Goal: Obtain resource: Download file/media

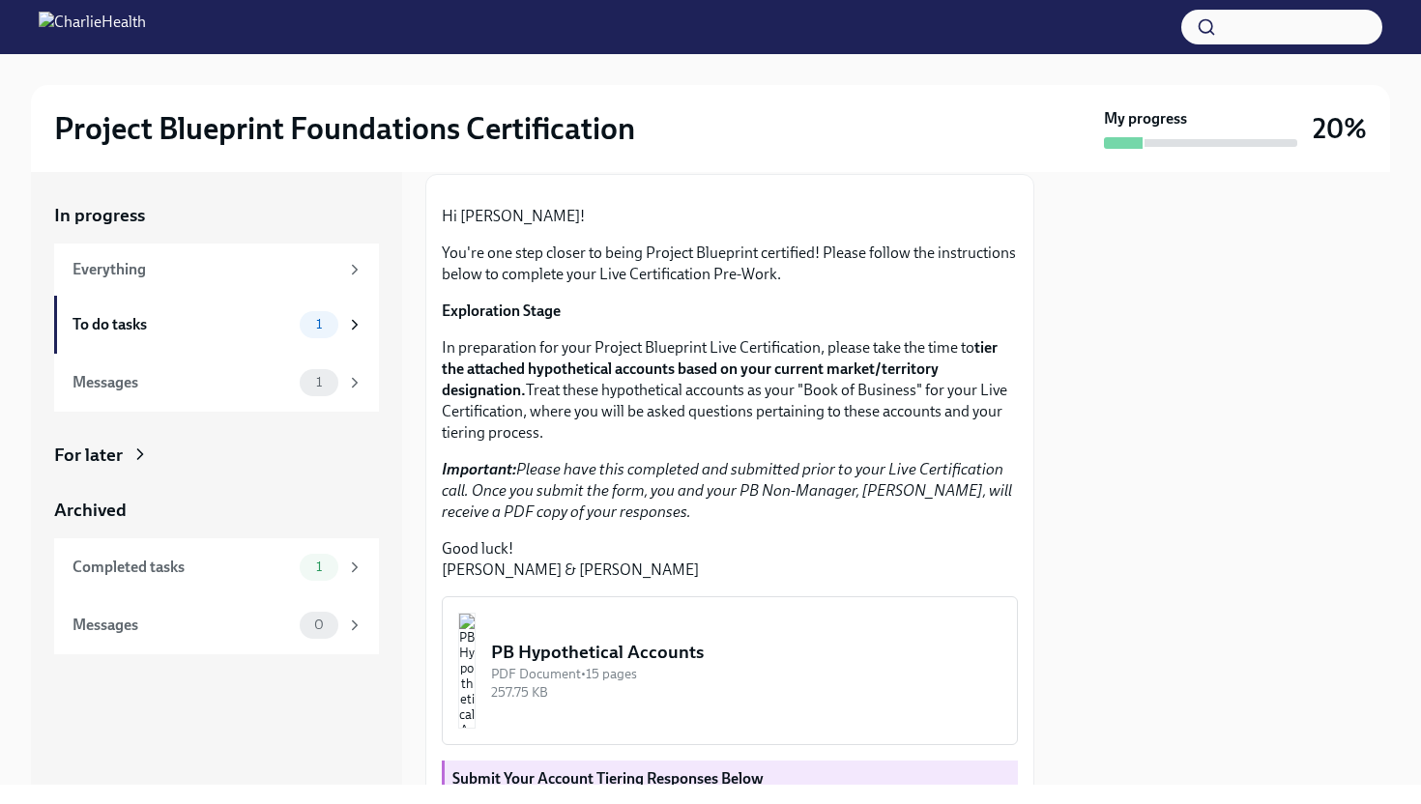
scroll to position [120, 0]
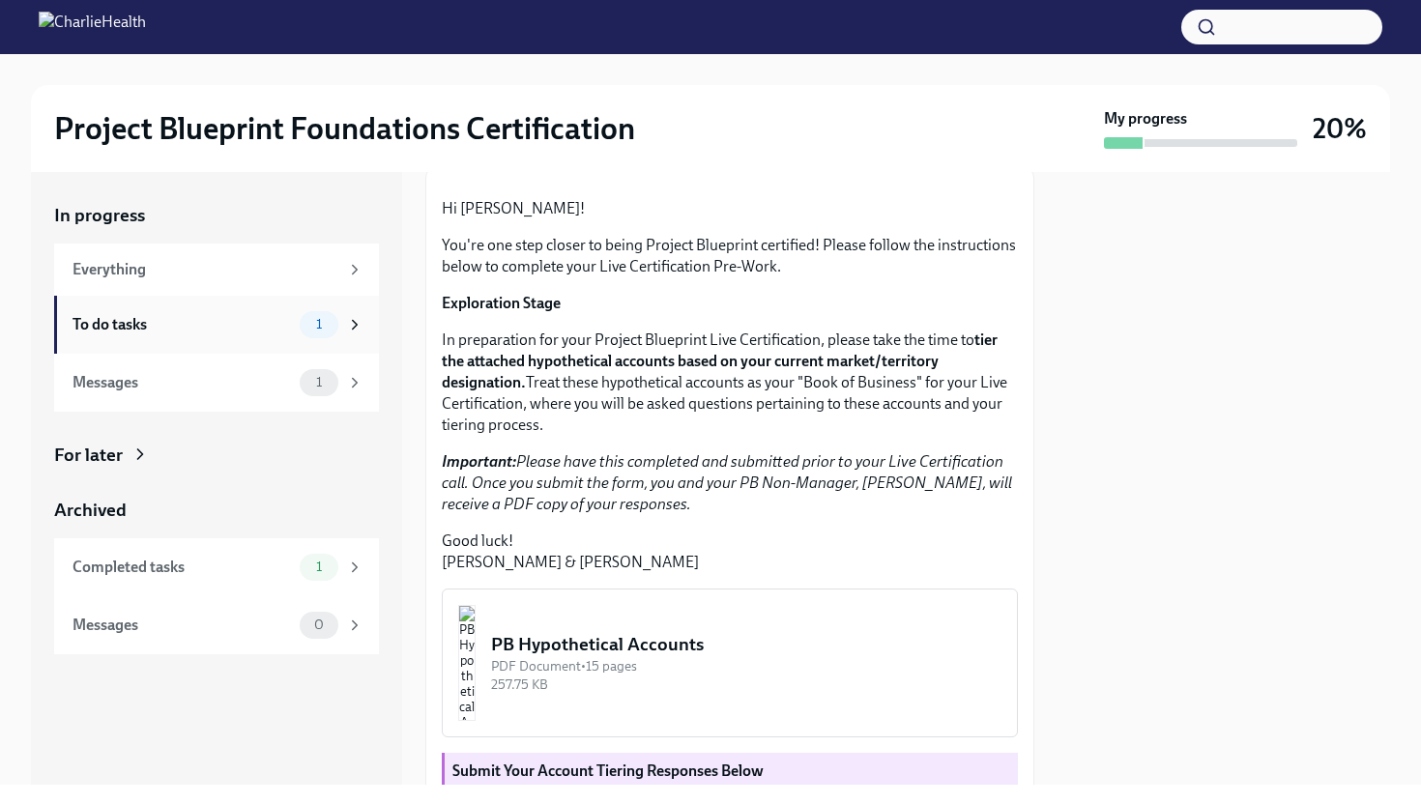
click at [203, 323] on div "To do tasks" at bounding box center [181, 324] width 219 height 21
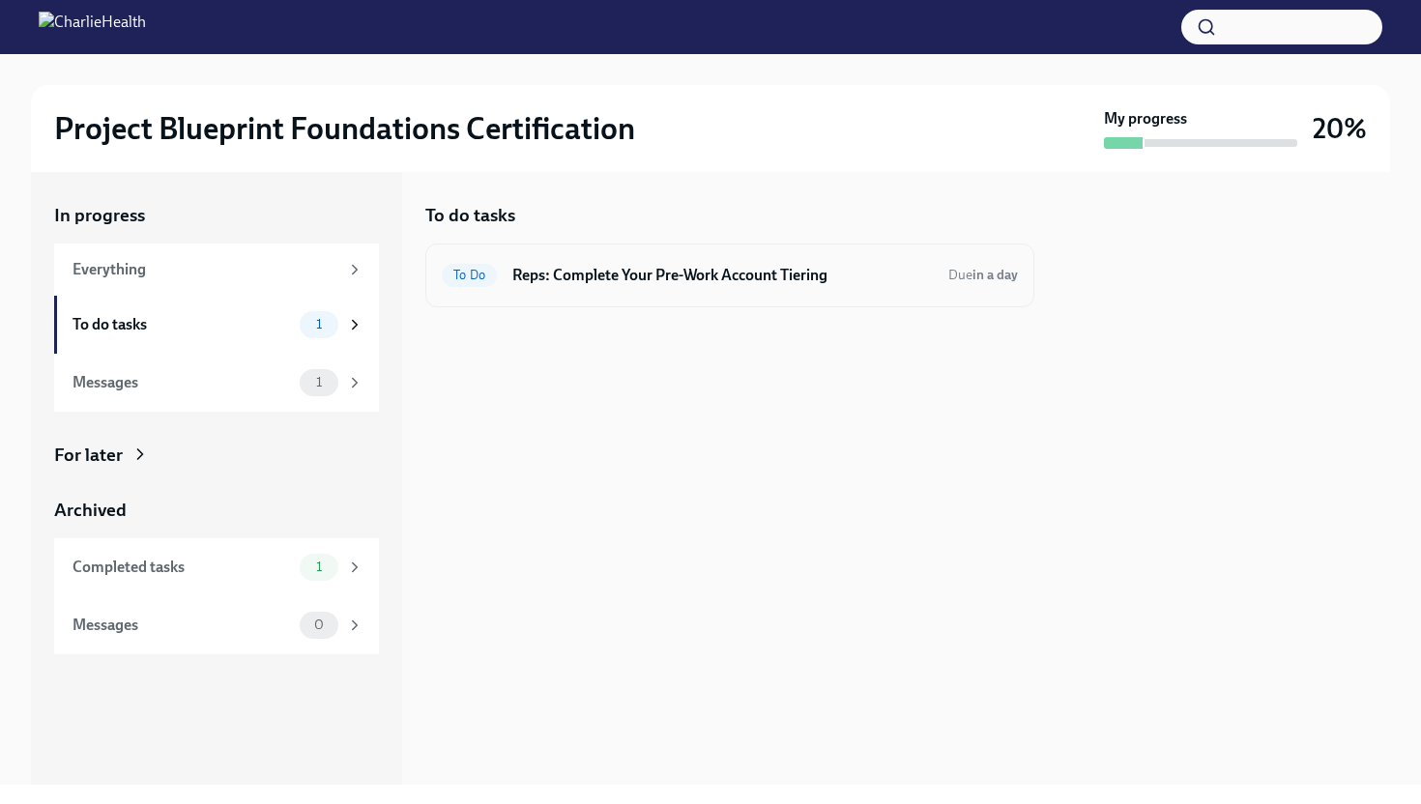
click at [635, 279] on h6 "Reps: Complete Your Pre-Work Account Tiering" at bounding box center [722, 275] width 420 height 21
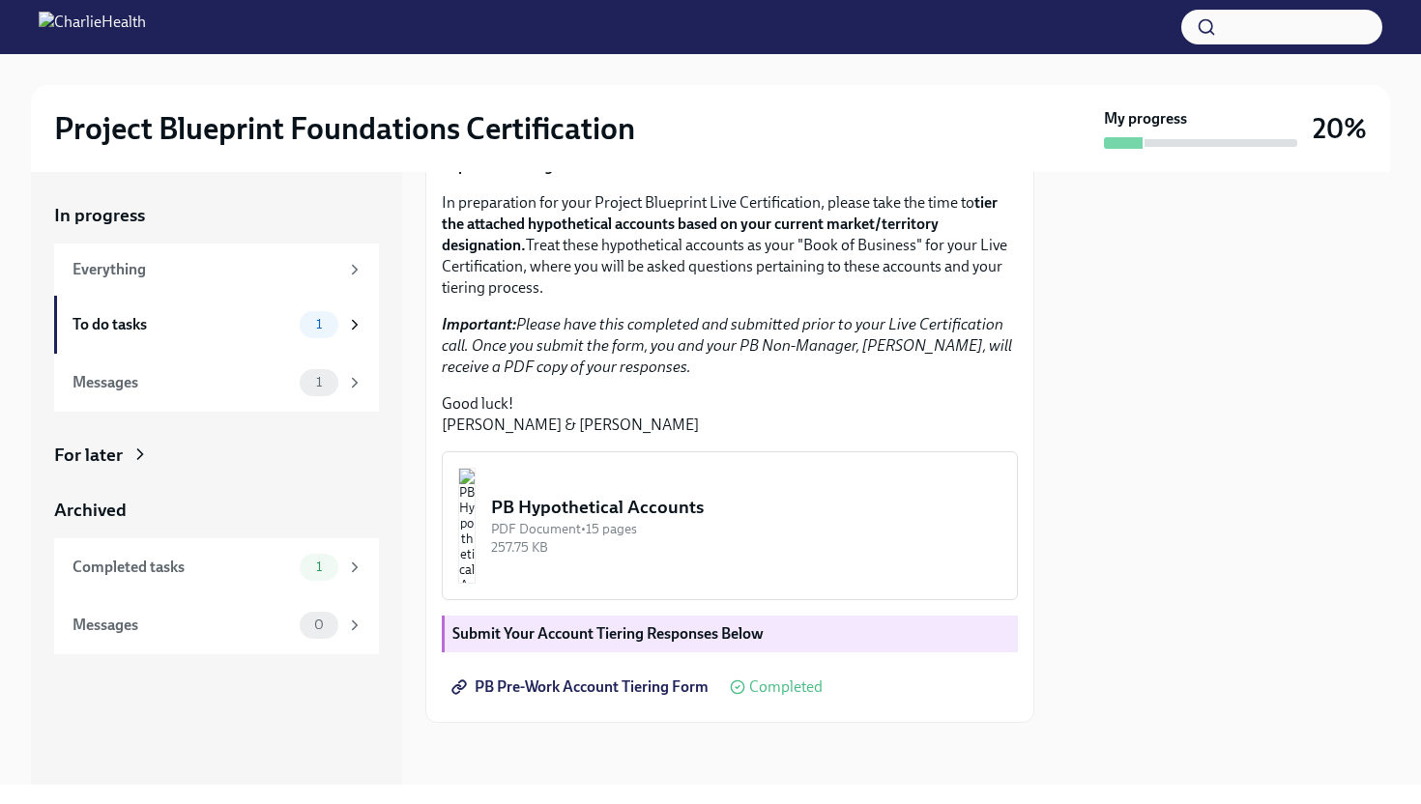
scroll to position [397, 0]
click at [476, 525] on img "button" at bounding box center [466, 526] width 17 height 116
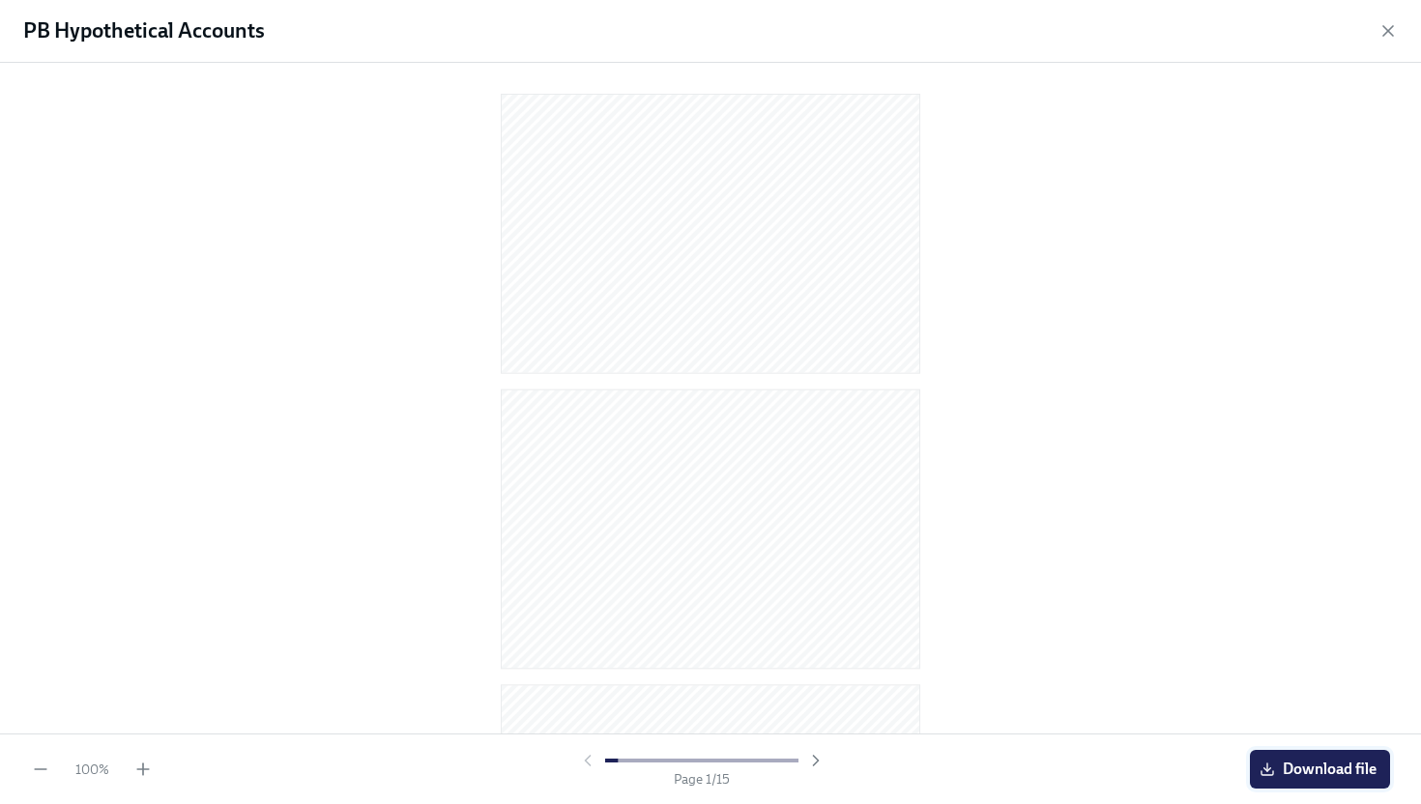
click at [1330, 762] on span "Download file" at bounding box center [1319, 769] width 113 height 19
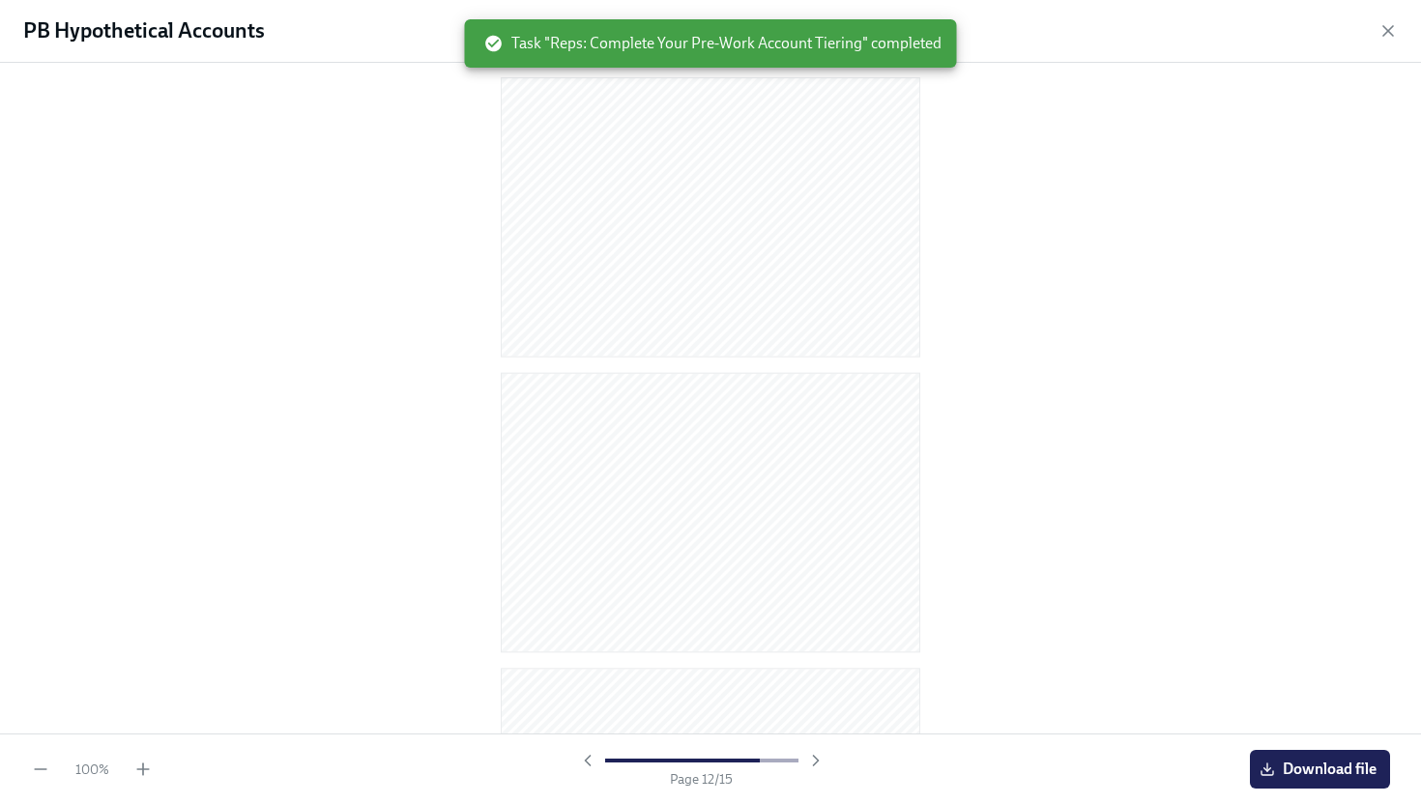
scroll to position [3776, 0]
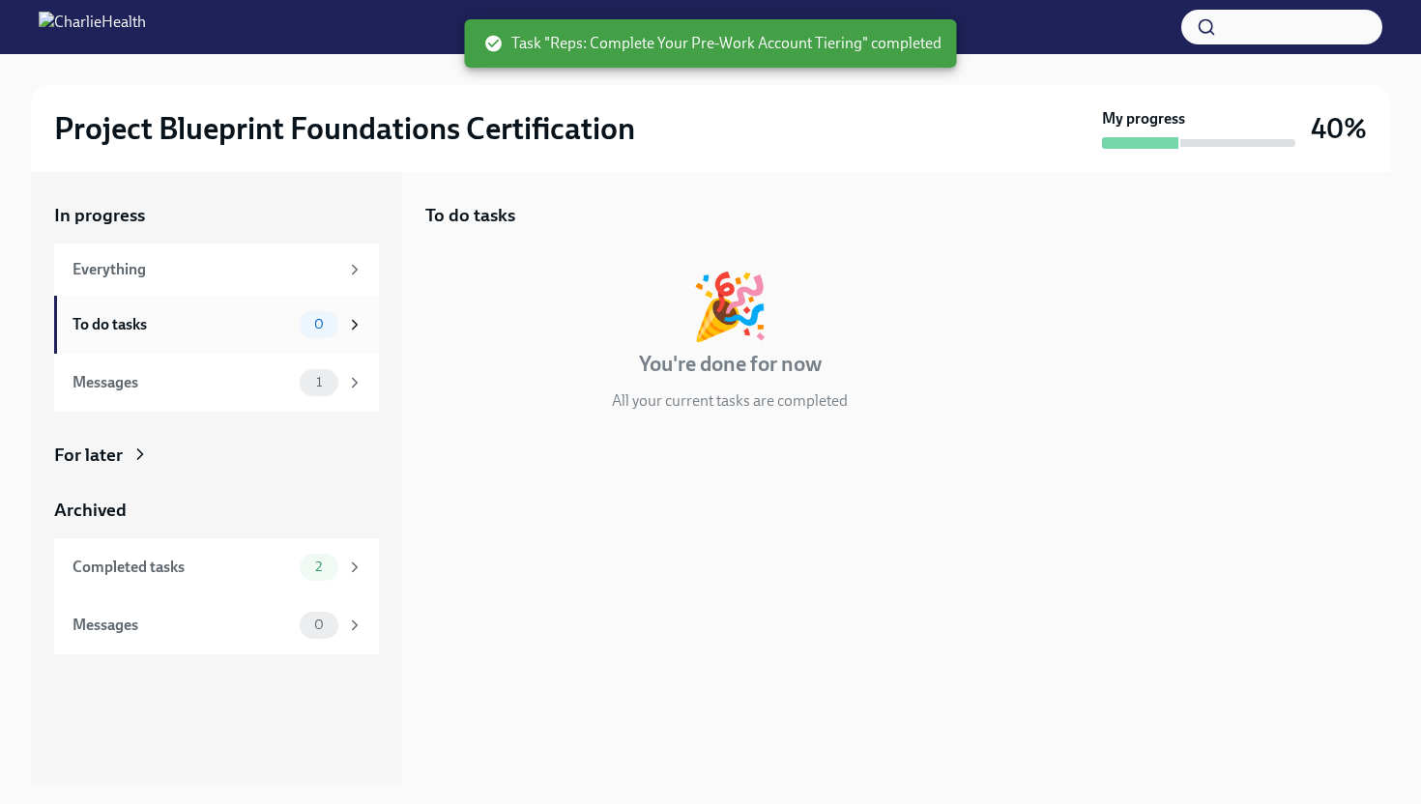
click at [281, 336] on div "To do tasks 0" at bounding box center [217, 324] width 291 height 27
click at [289, 329] on div "To do tasks" at bounding box center [181, 324] width 219 height 21
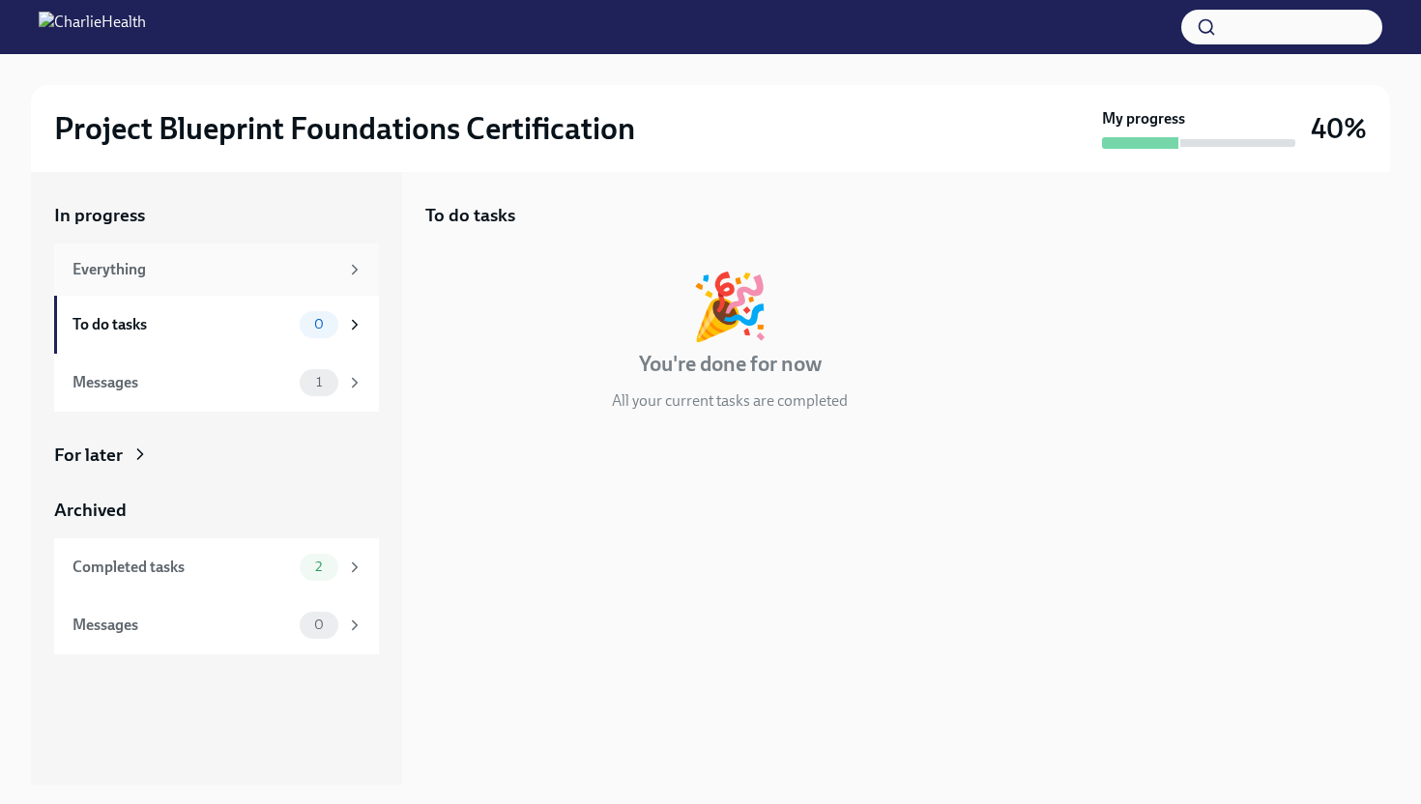
click at [243, 263] on div "Everything" at bounding box center [205, 269] width 266 height 21
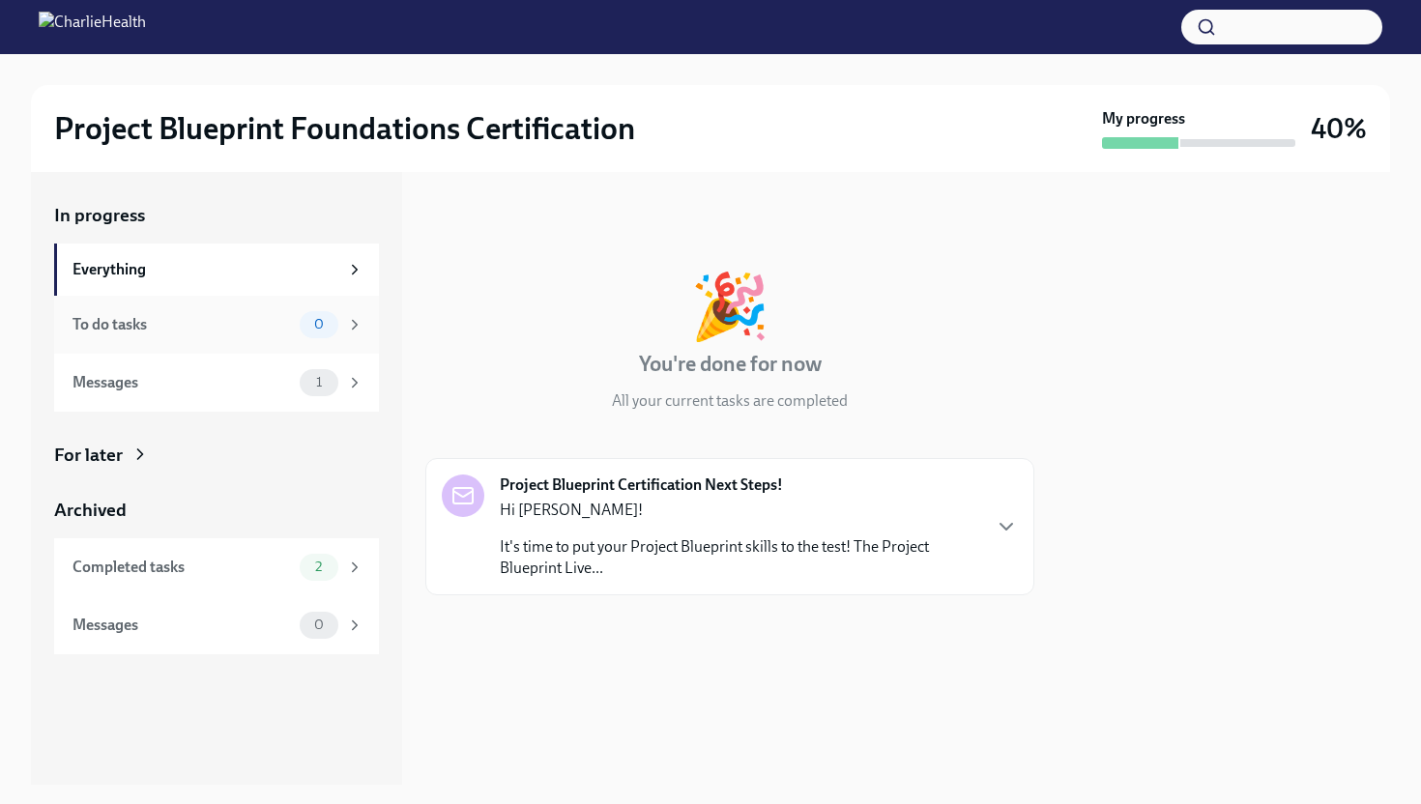
click at [294, 306] on div "To do tasks 0" at bounding box center [216, 325] width 325 height 58
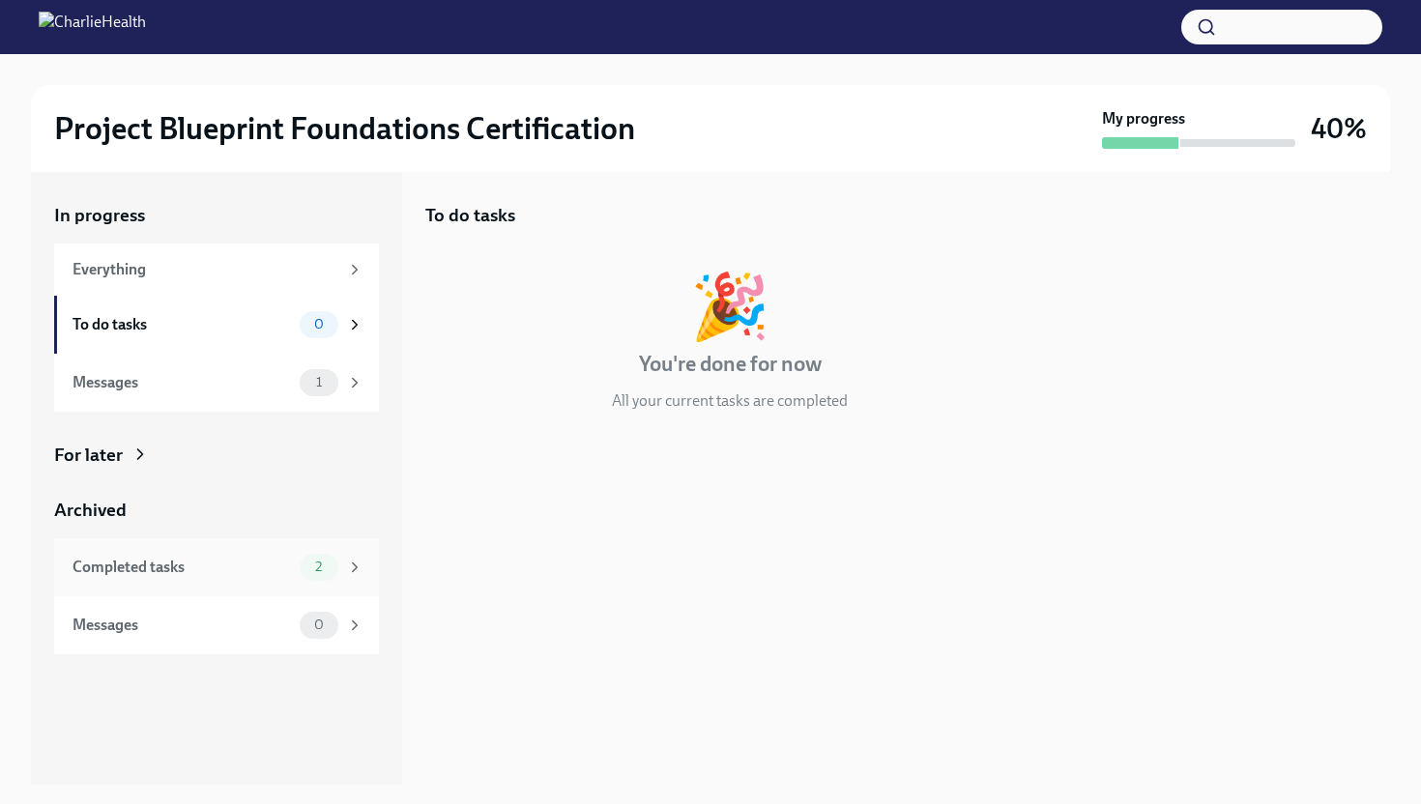
click at [269, 562] on div "Completed tasks" at bounding box center [181, 567] width 219 height 21
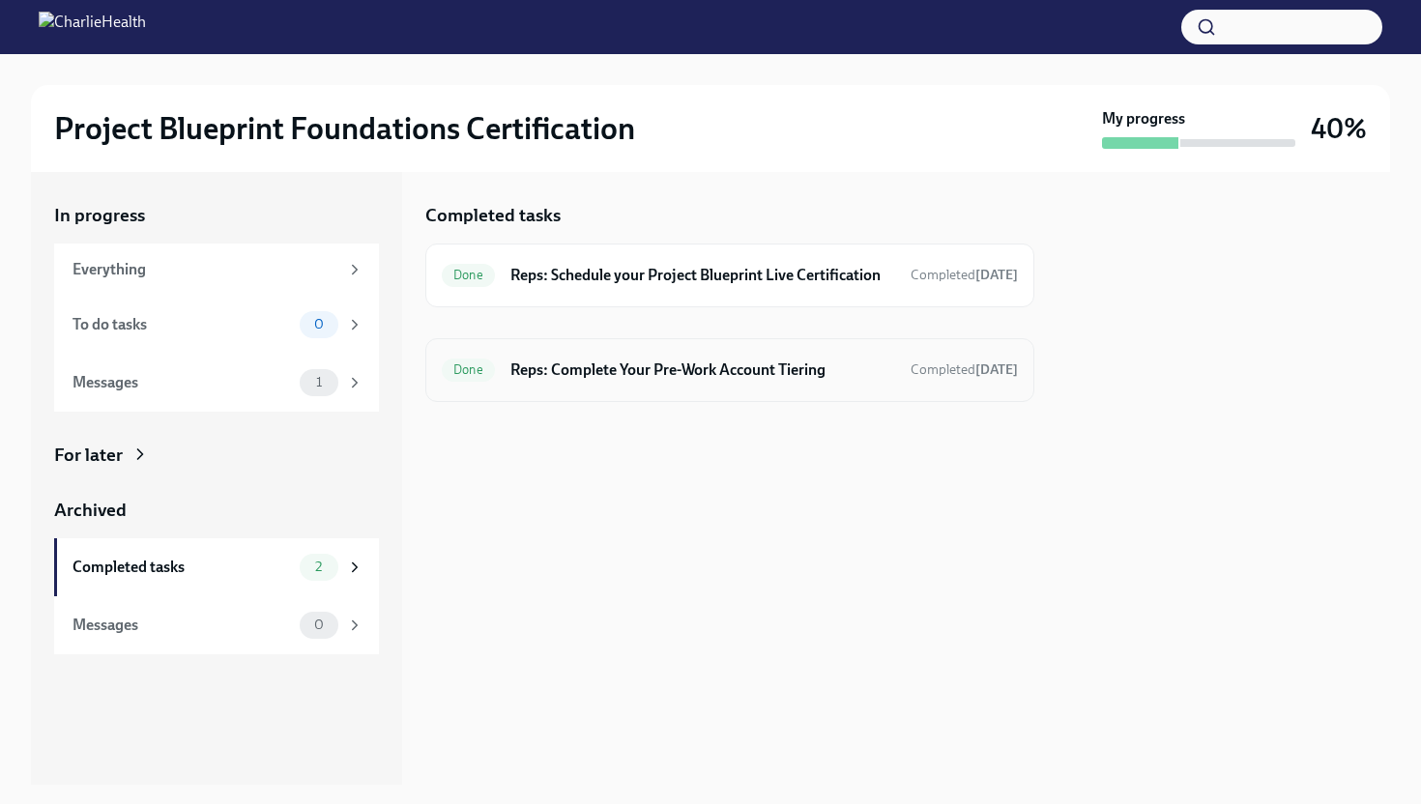
click at [717, 375] on div "Done Reps: Complete Your Pre-Work Account Tiering Completed [DATE]" at bounding box center [730, 370] width 576 height 31
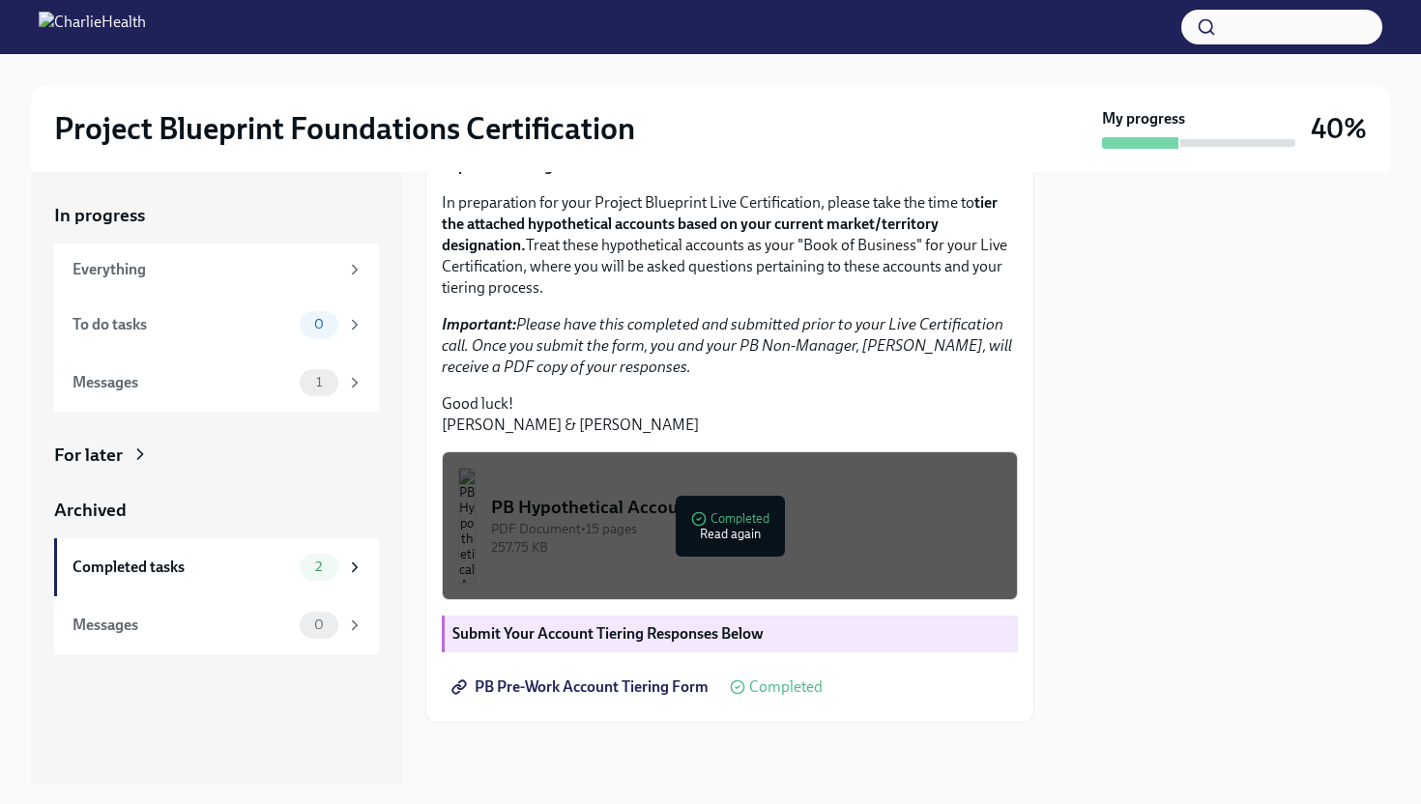
scroll to position [397, 0]
click at [668, 685] on span "PB Pre-Work Account Tiering Form" at bounding box center [581, 687] width 253 height 19
